Goal: Navigation & Orientation: Find specific page/section

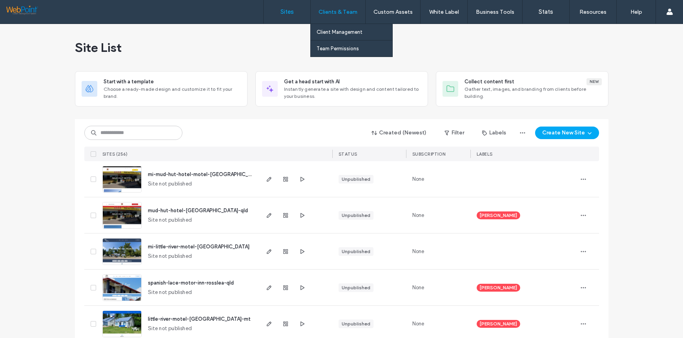
click at [338, 13] on label "Clients & Team" at bounding box center [338, 12] width 39 height 7
click at [337, 31] on label "Client Management" at bounding box center [340, 32] width 46 height 6
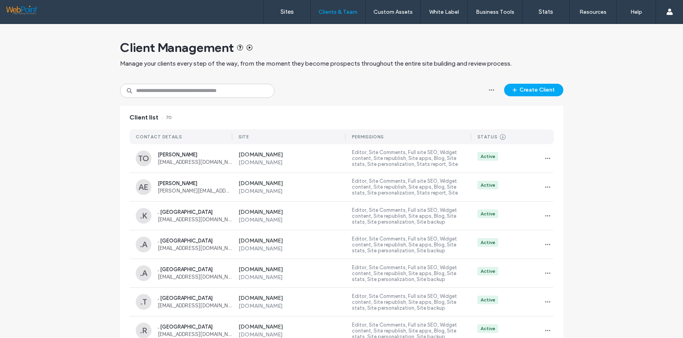
click at [286, 8] on label "Sites" at bounding box center [287, 11] width 13 height 7
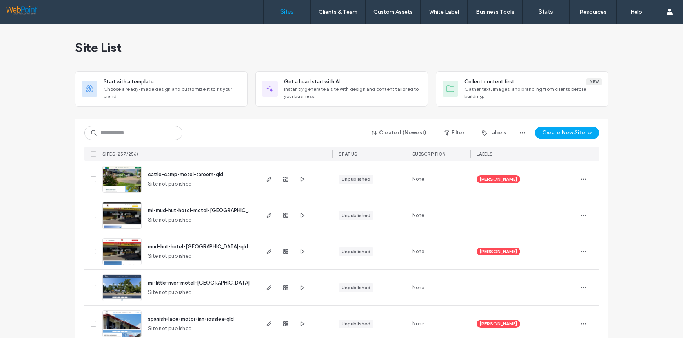
click at [114, 175] on img at bounding box center [122, 192] width 38 height 53
